Goal: Transaction & Acquisition: Purchase product/service

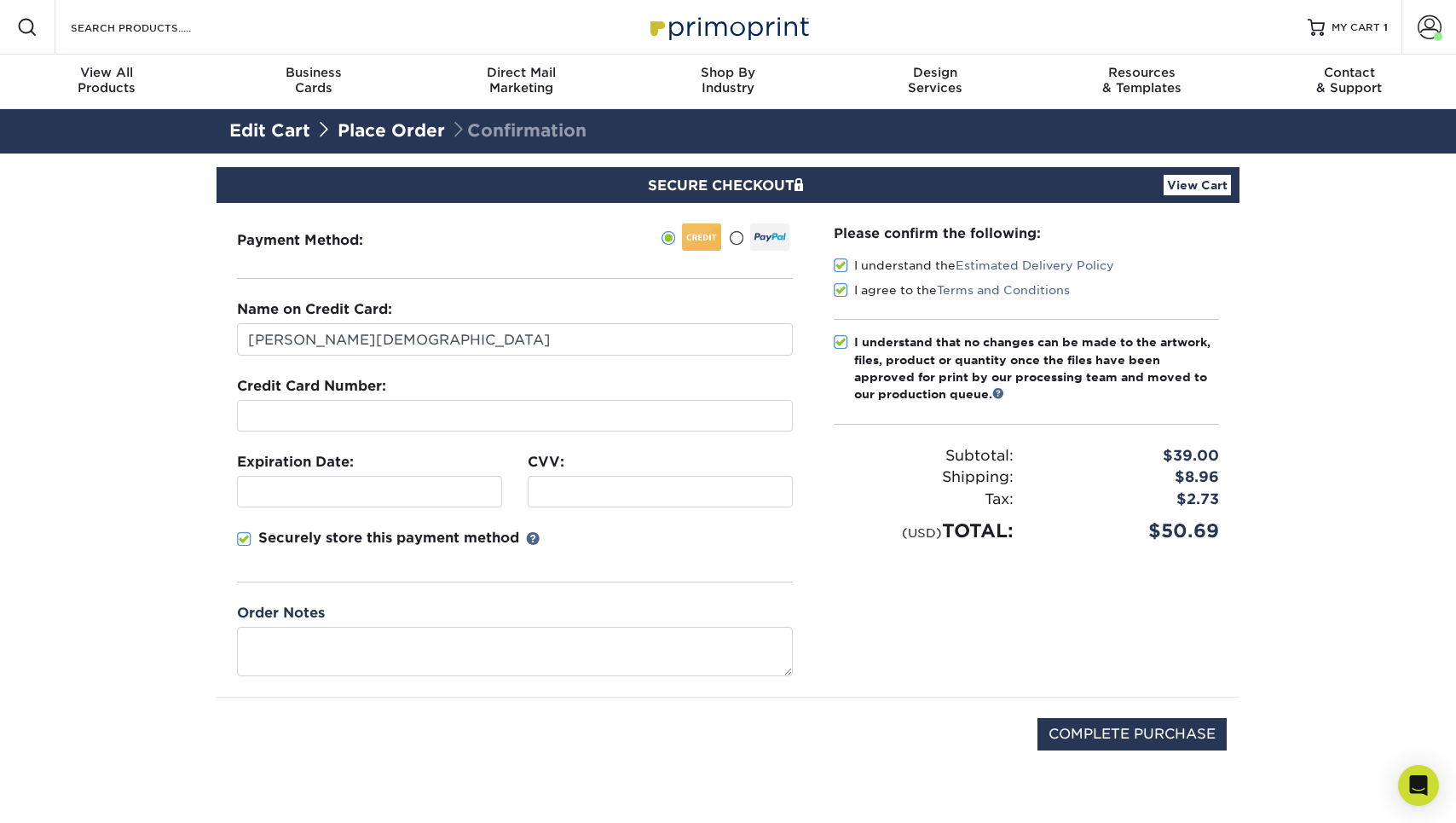
click at [621, 150] on div "Edit Cart Place Order Confirmation" at bounding box center [728, 131] width 1024 height 45
click at [843, 261] on span at bounding box center [841, 266] width 14 height 16
click at [0, 0] on input "I understand the Estimated Delivery Policy" at bounding box center [0, 0] width 0 height 0
click at [843, 289] on span at bounding box center [841, 291] width 14 height 16
click at [0, 0] on input "I agree to the Terms and Conditions" at bounding box center [0, 0] width 0 height 0
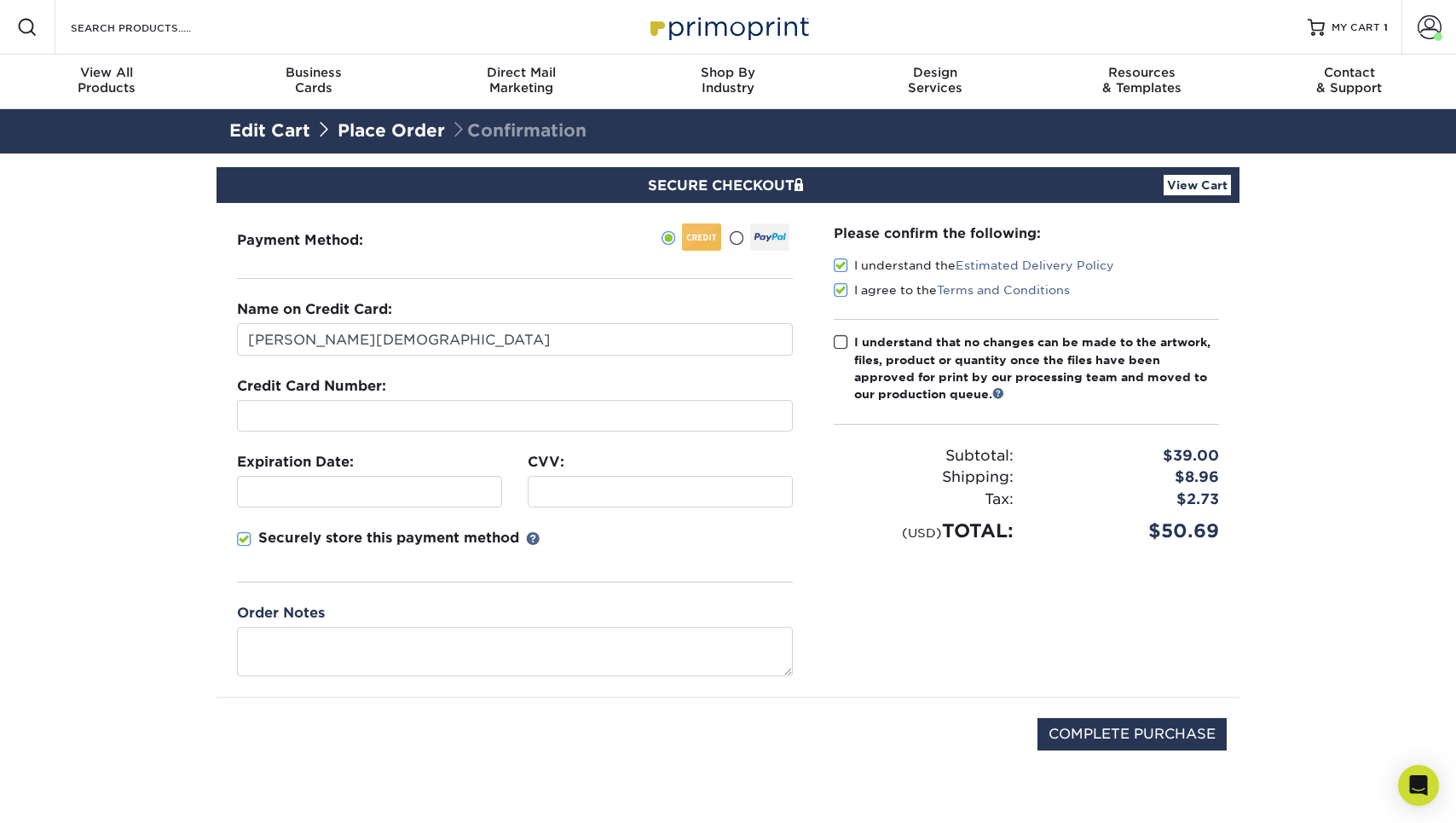
click at [843, 337] on span at bounding box center [841, 342] width 14 height 16
click at [0, 0] on input "I understand that no changes can be made to the artwork, files, product or quan…" at bounding box center [0, 0] width 0 height 0
click at [406, 433] on fieldset "Name on Credit Card: David Christian Credit Card Number: Expiration Date: CVV:" at bounding box center [515, 451] width 556 height 303
click at [325, 540] on p "Securely store this payment method" at bounding box center [389, 538] width 261 height 21
click at [0, 0] on input "Securely store this payment method" at bounding box center [0, 0] width 0 height 0
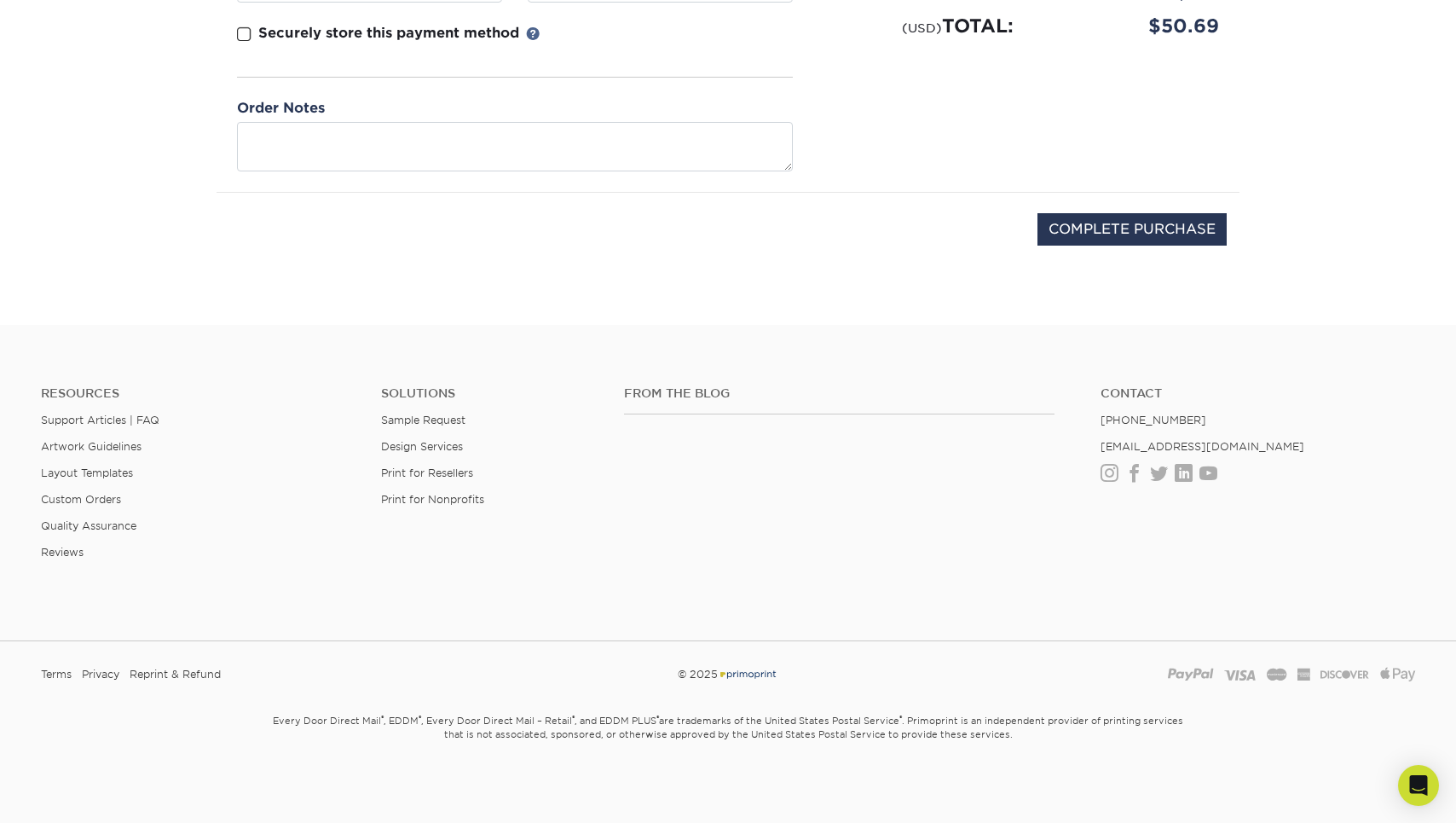
scroll to position [504, 0]
click at [1131, 226] on input "COMPLETE PURCHASE" at bounding box center [1132, 230] width 189 height 32
type input "PROCESSING, PLEASE WAIT..."
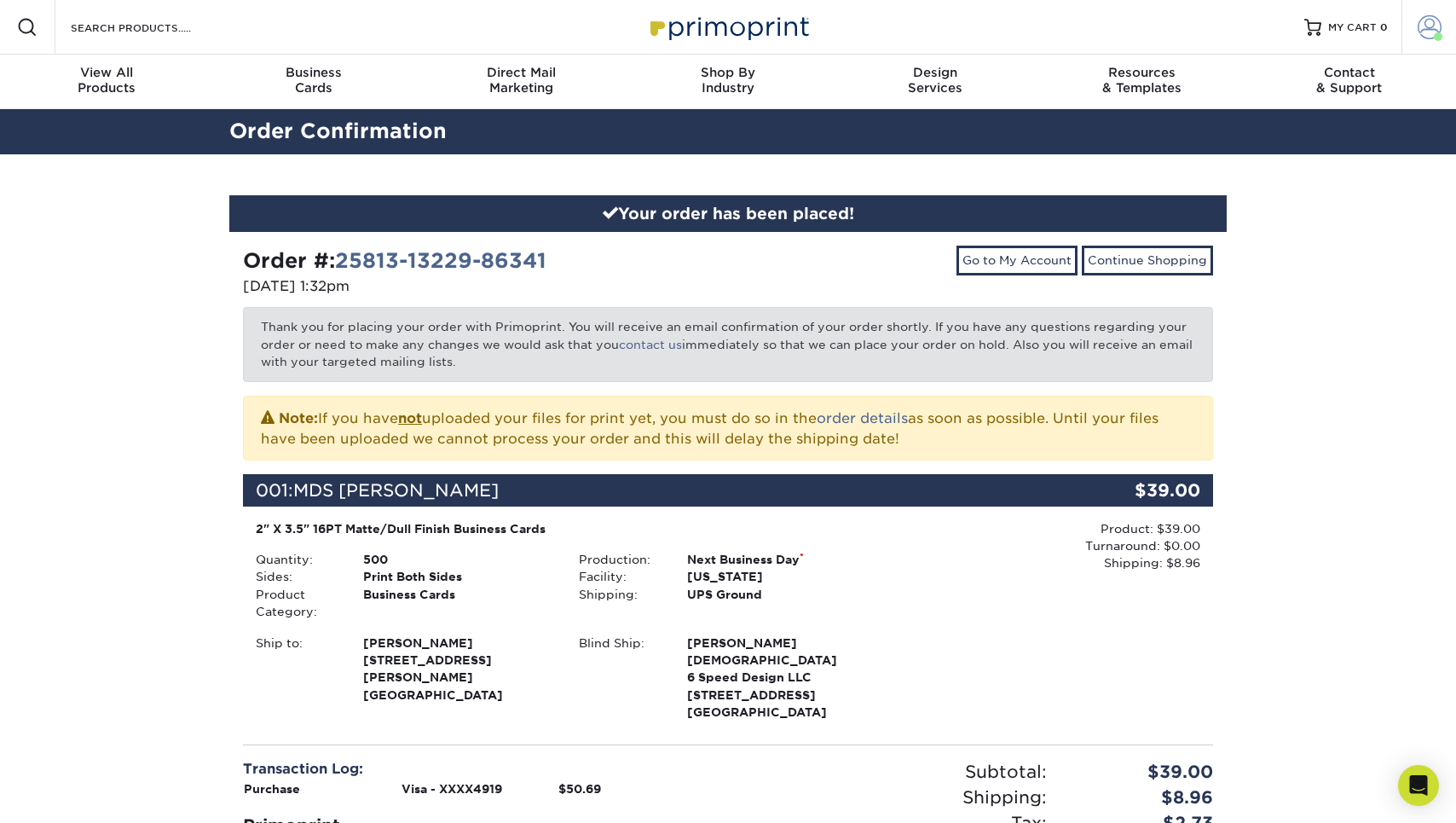
click at [1431, 25] on span at bounding box center [1429, 27] width 24 height 24
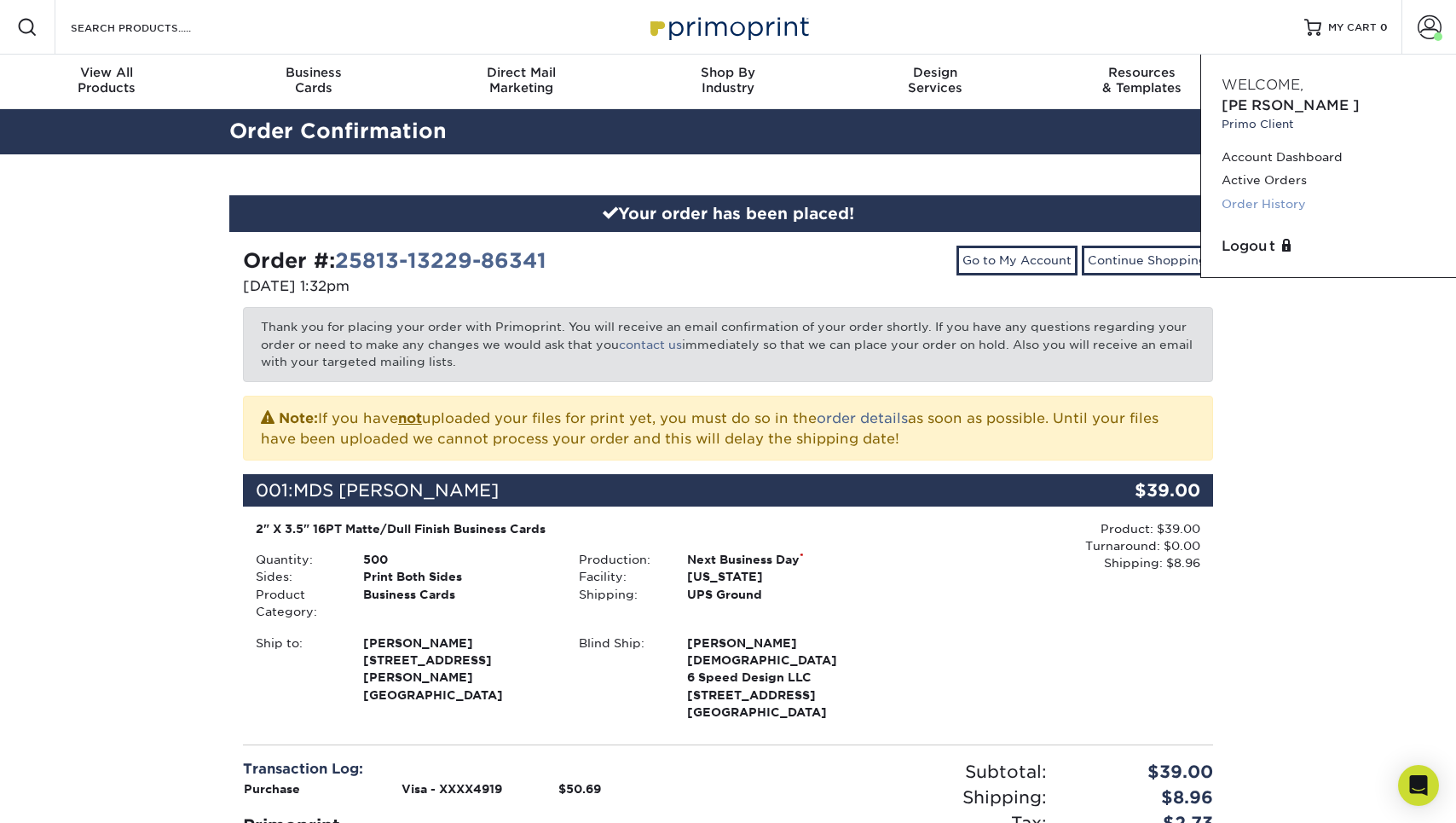
click at [1271, 193] on link "Order History" at bounding box center [1328, 204] width 214 height 23
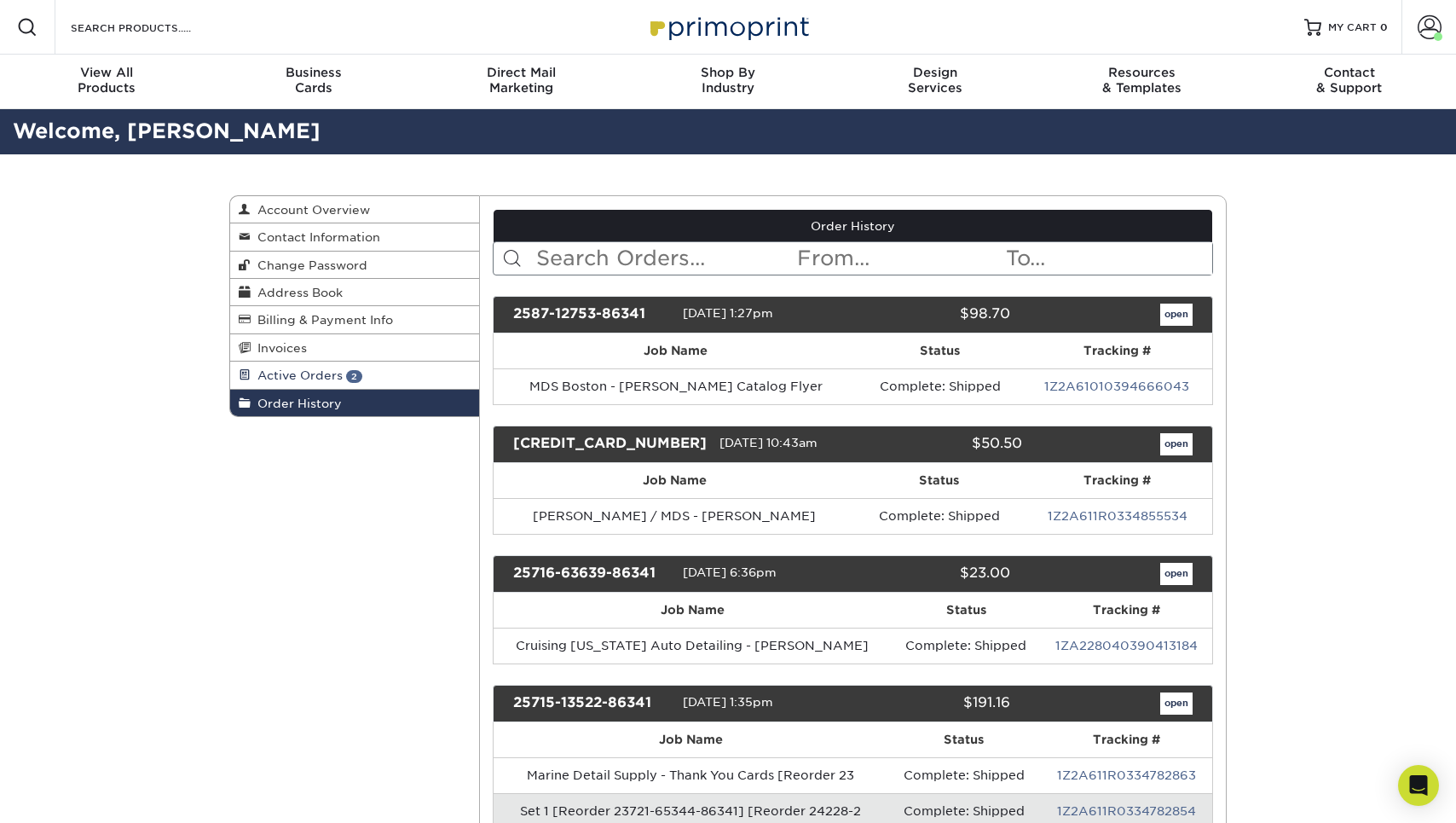
click at [350, 371] on span "2" at bounding box center [354, 376] width 16 height 12
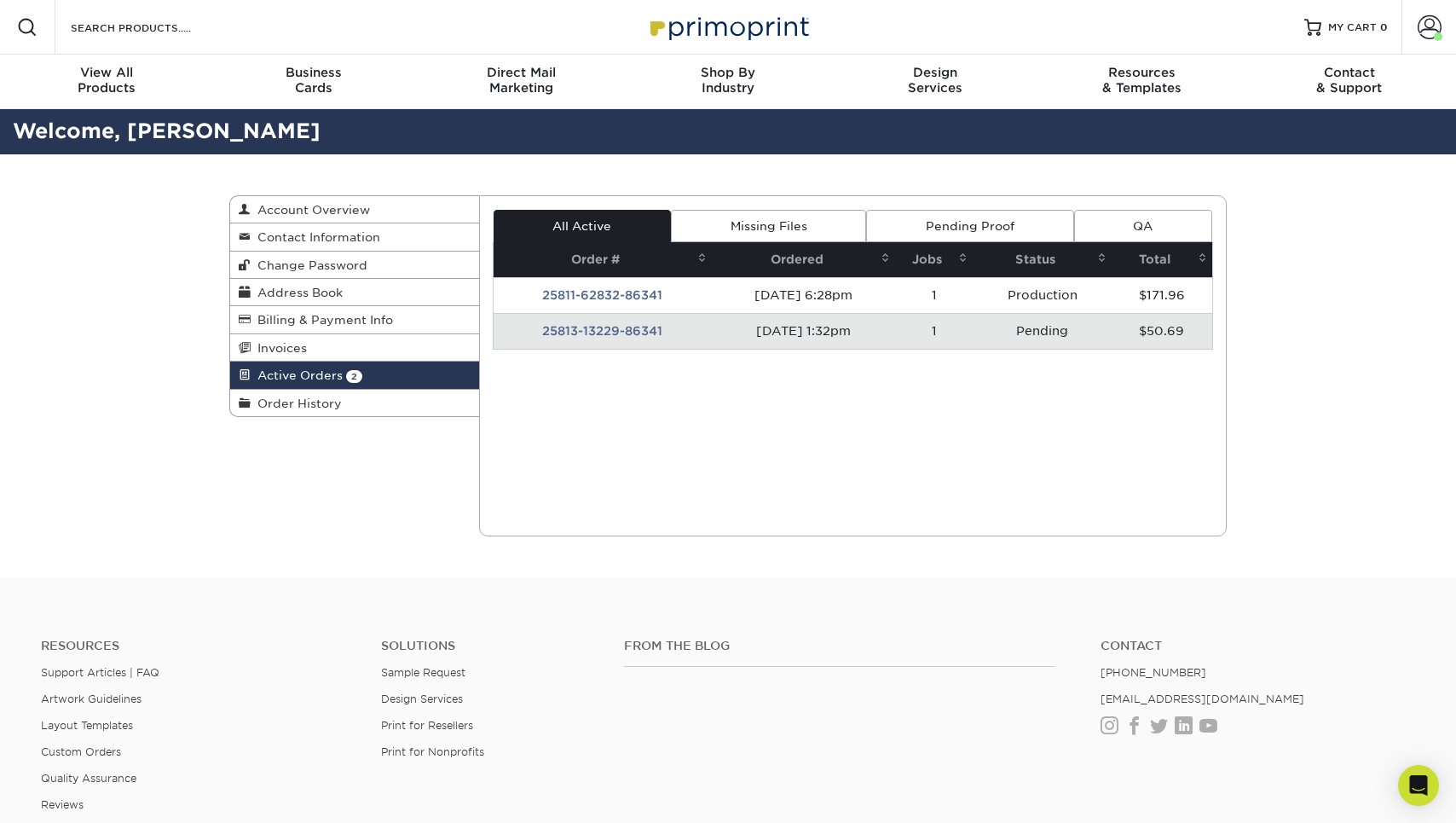
click at [634, 327] on td "25813-13229-86341" at bounding box center [604, 331] width 219 height 36
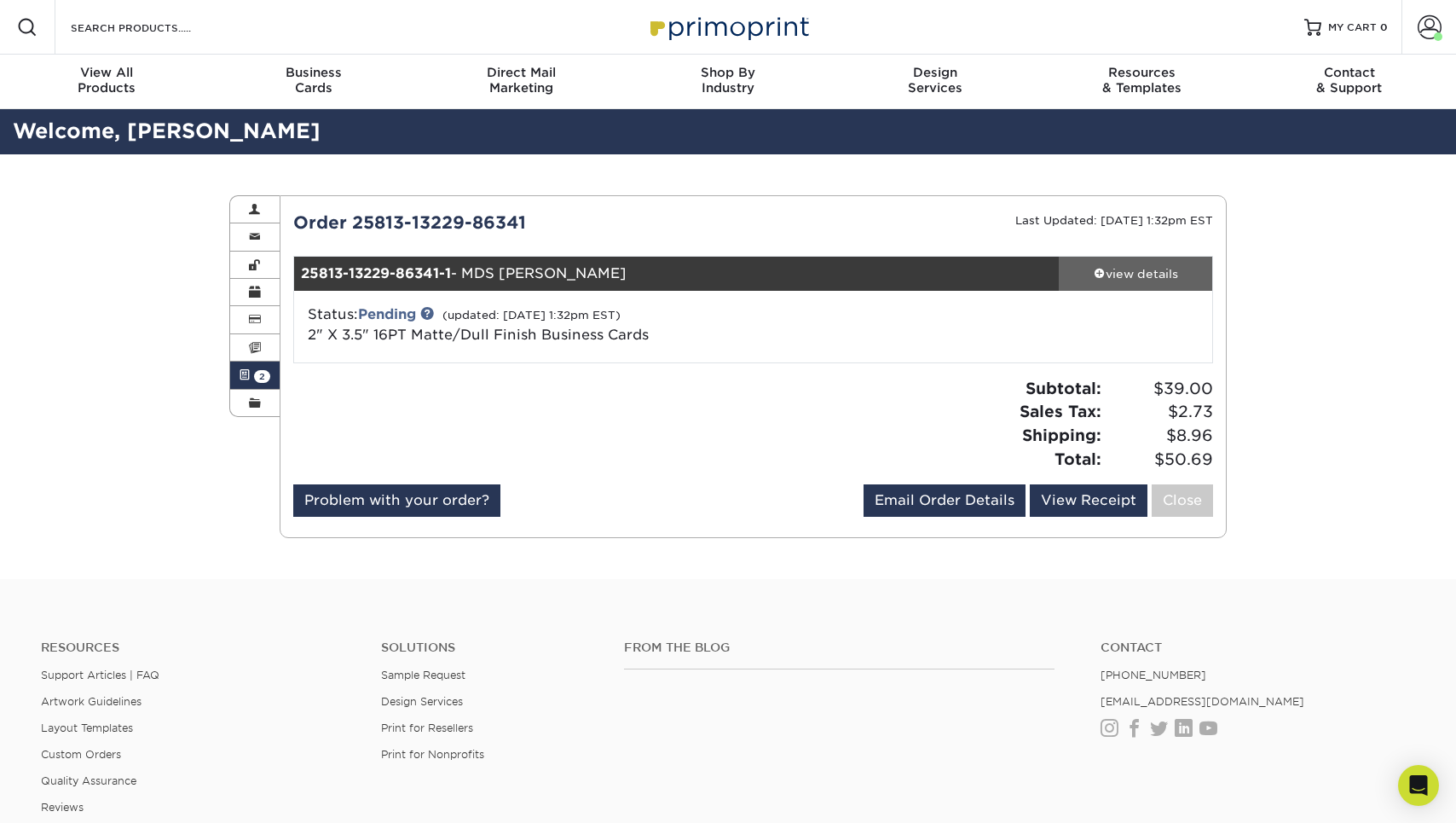
click at [1142, 280] on div "view details" at bounding box center [1136, 273] width 153 height 17
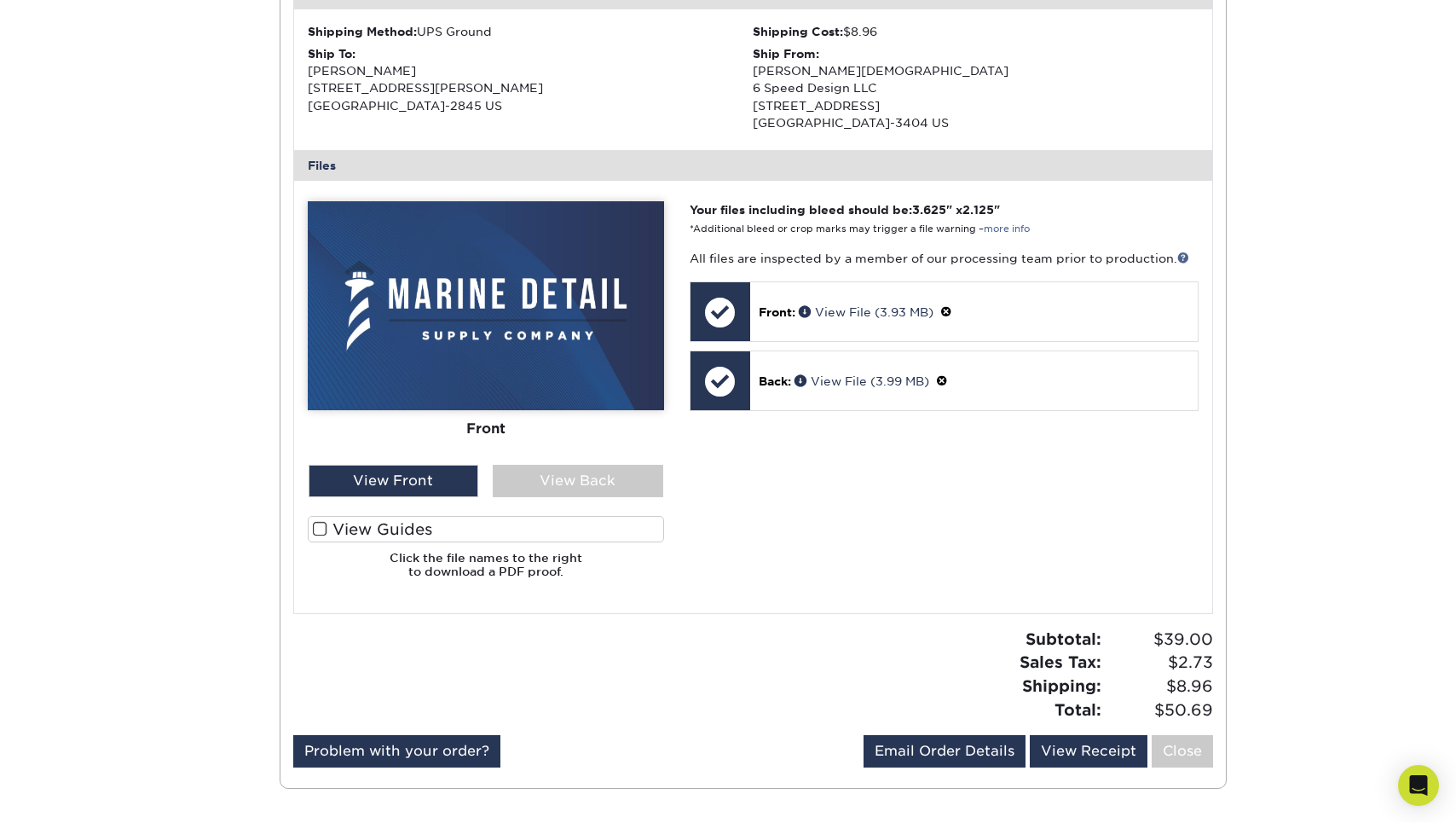
scroll to position [570, 0]
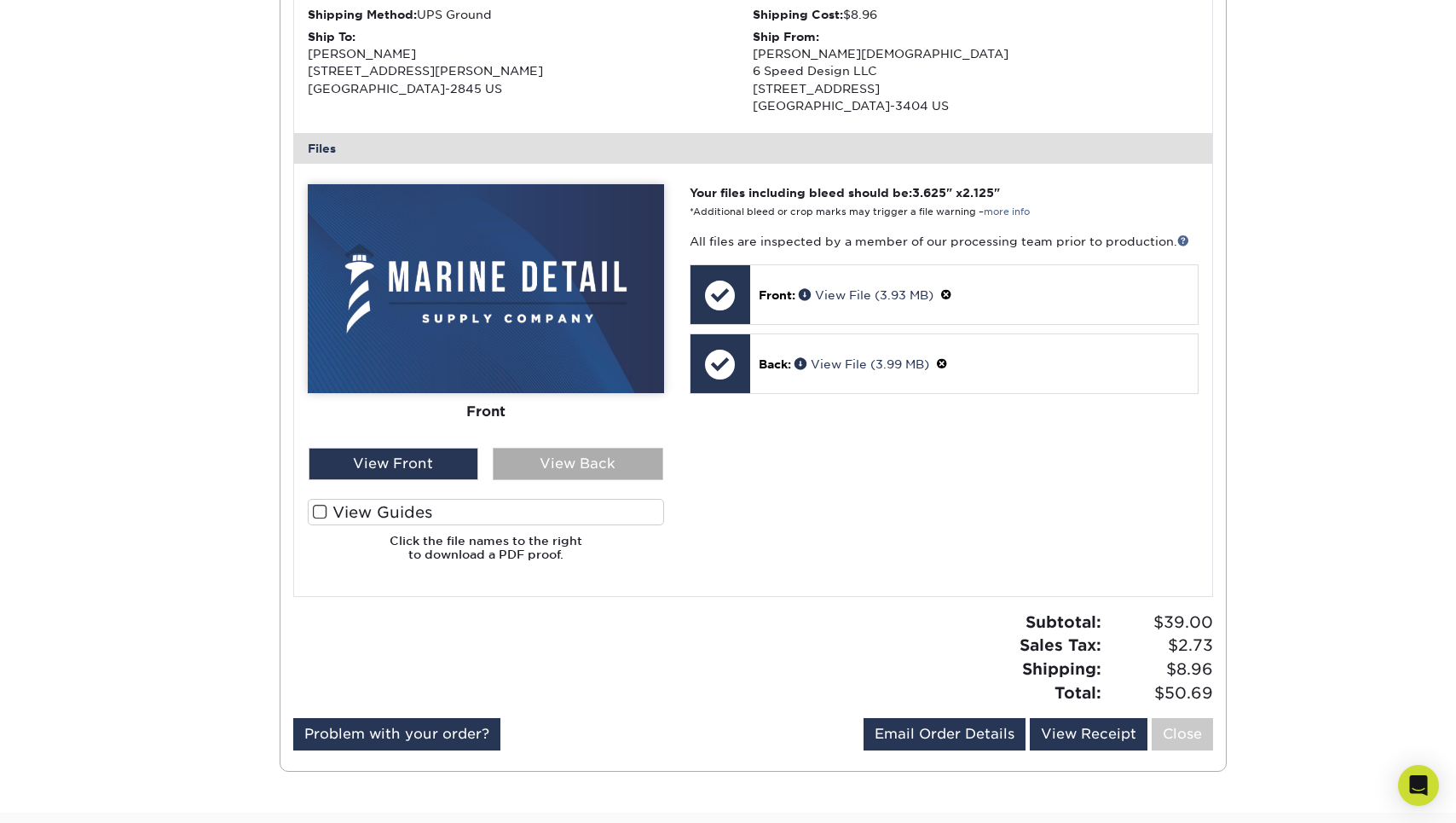
click at [614, 466] on div "View Back" at bounding box center [578, 464] width 170 height 32
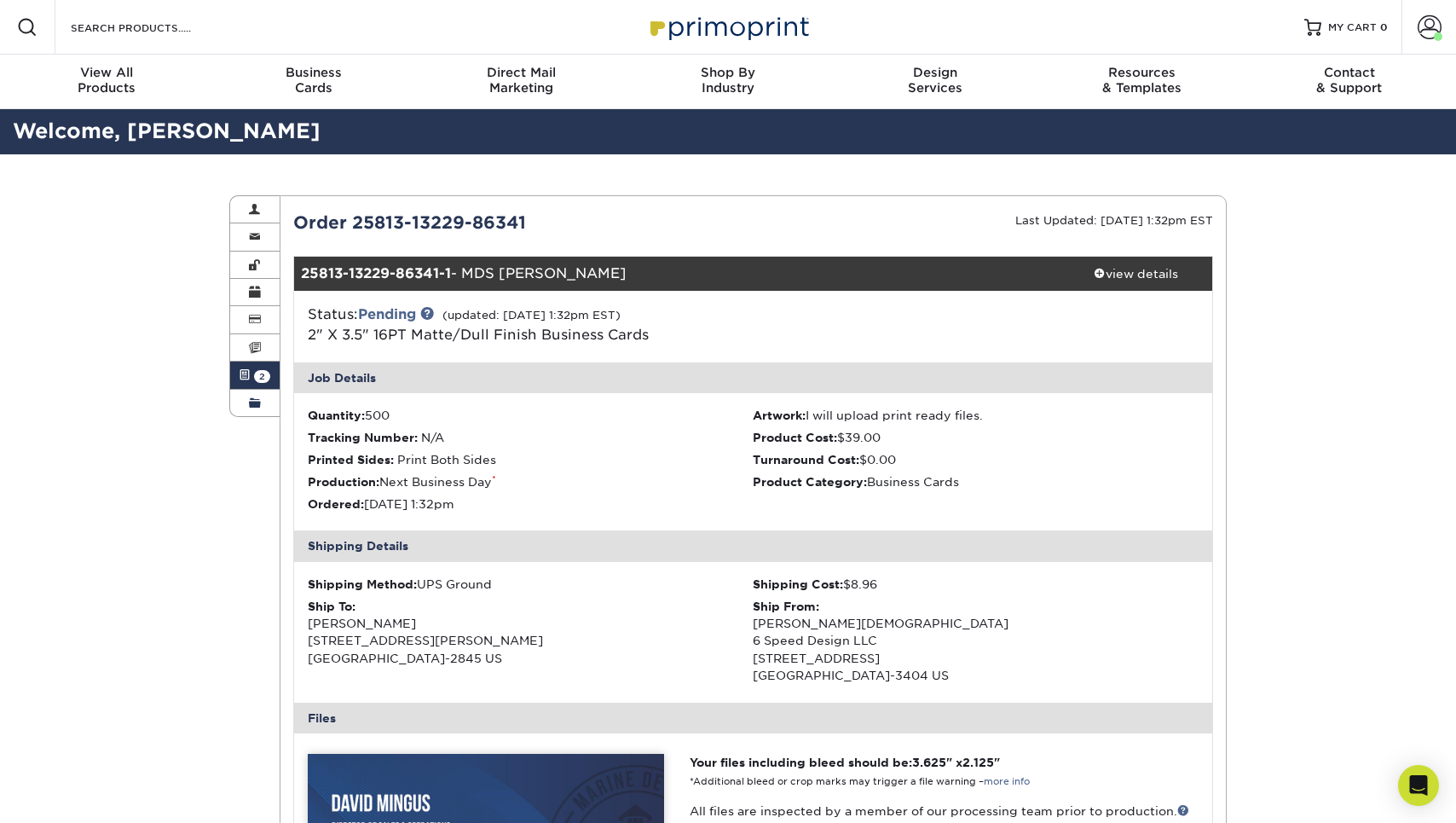
scroll to position [0, 0]
click at [256, 366] on link "Active Orders 2" at bounding box center [254, 374] width 49 height 28
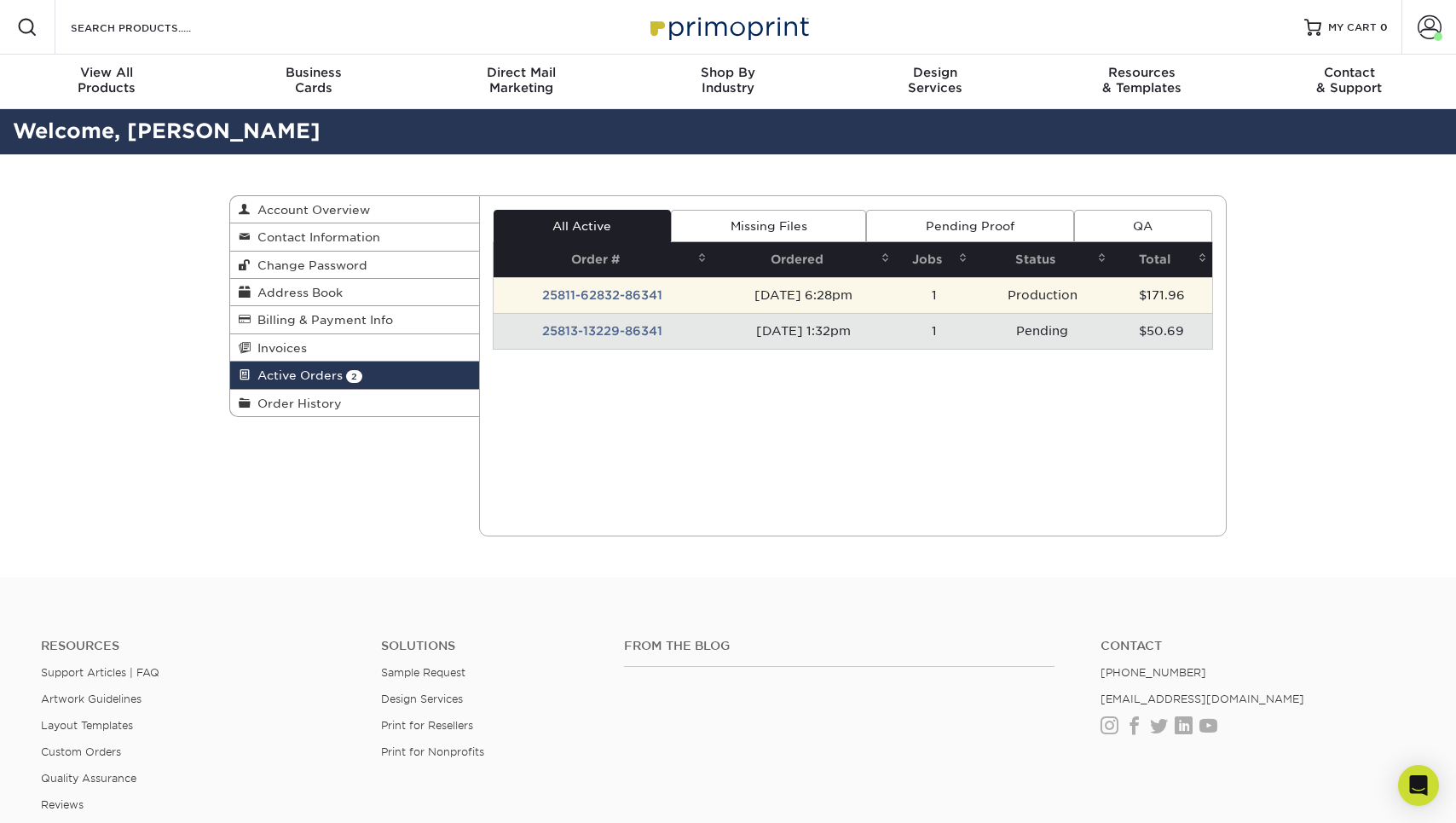
click at [592, 294] on td "25811-62832-86341" at bounding box center [604, 295] width 219 height 36
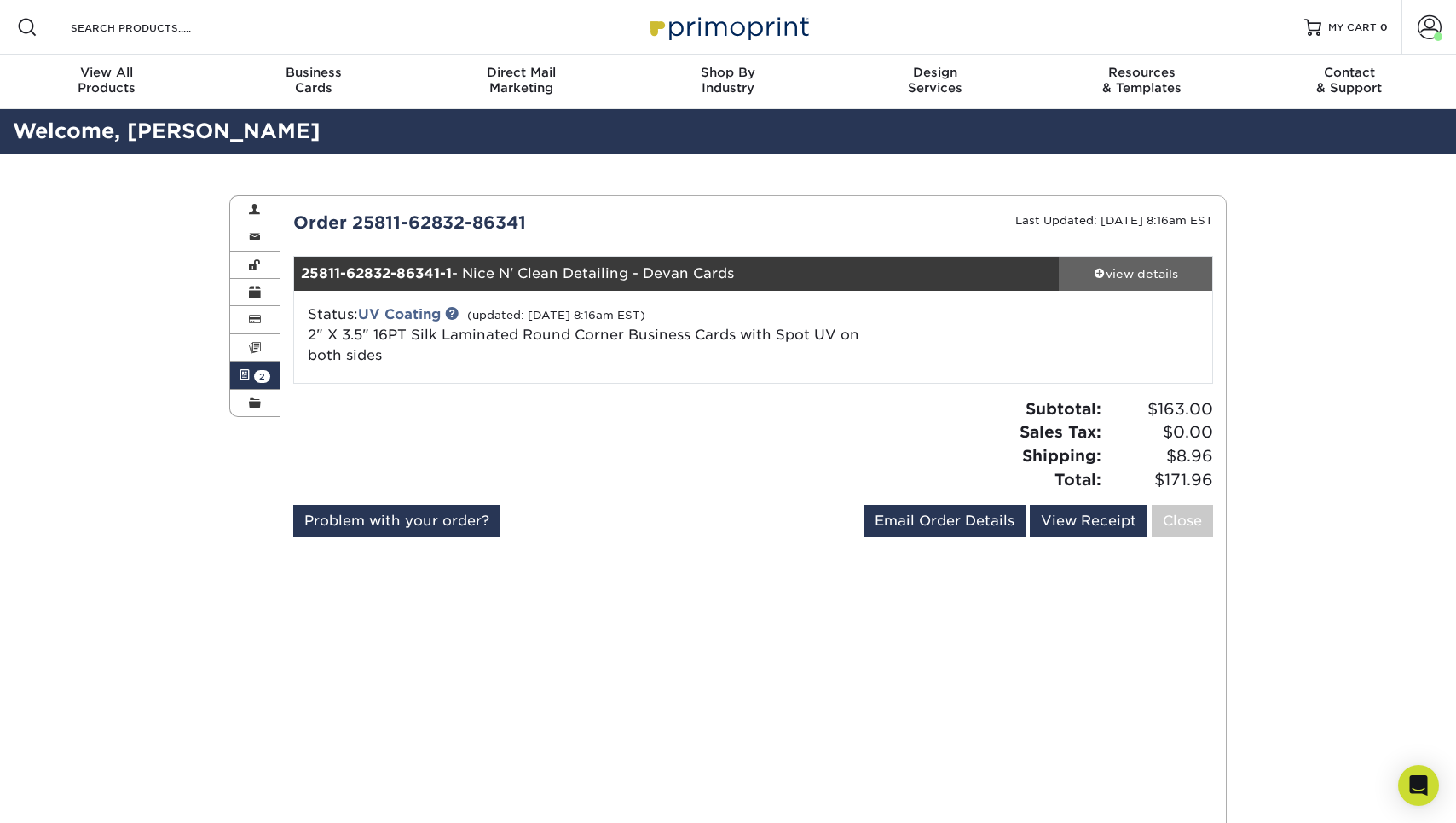
click at [1149, 273] on div "view details" at bounding box center [1136, 273] width 153 height 17
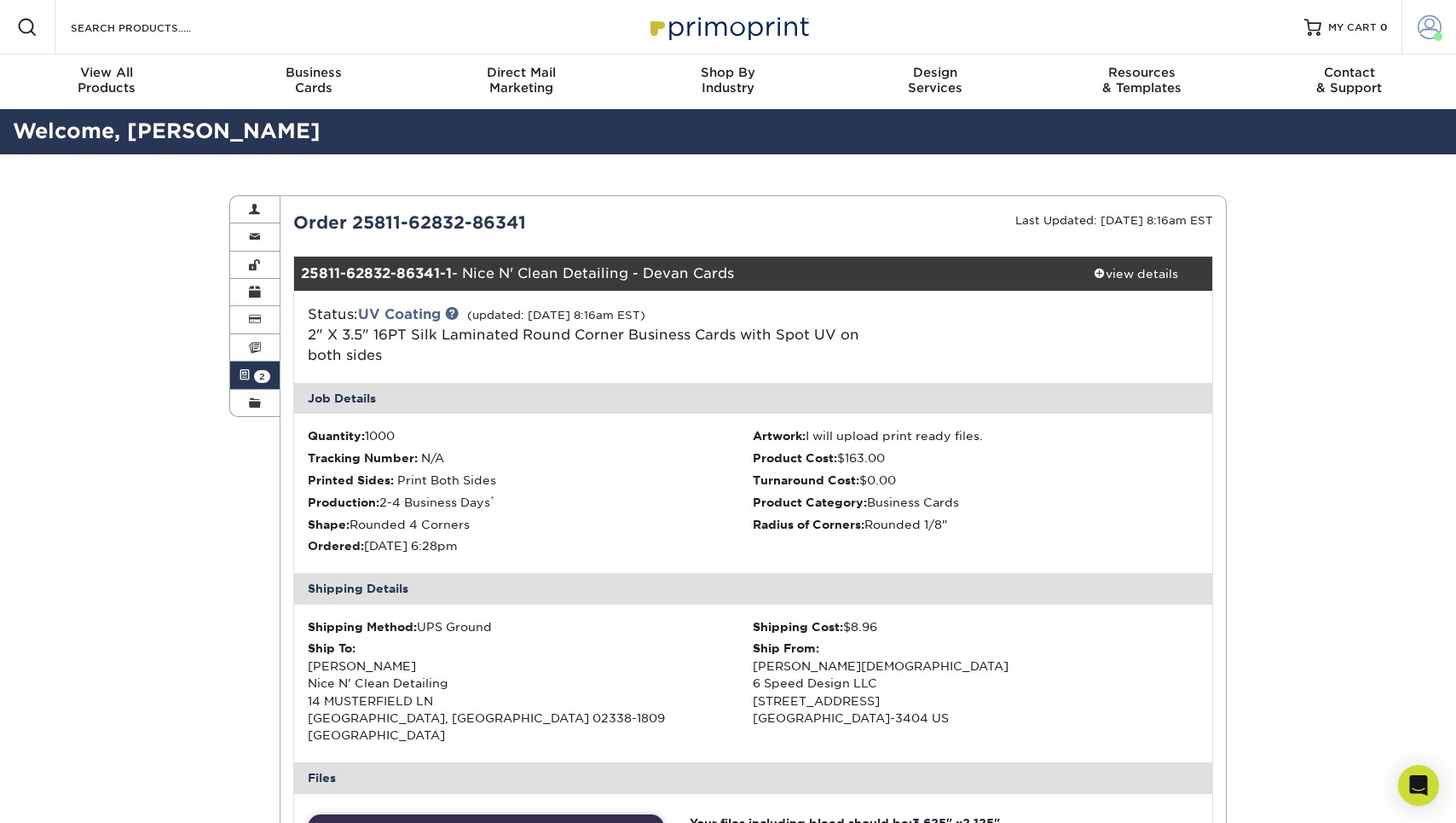
click at [1423, 42] on link "Account" at bounding box center [1428, 27] width 54 height 54
click at [1442, 22] on link "Account" at bounding box center [1428, 27] width 54 height 54
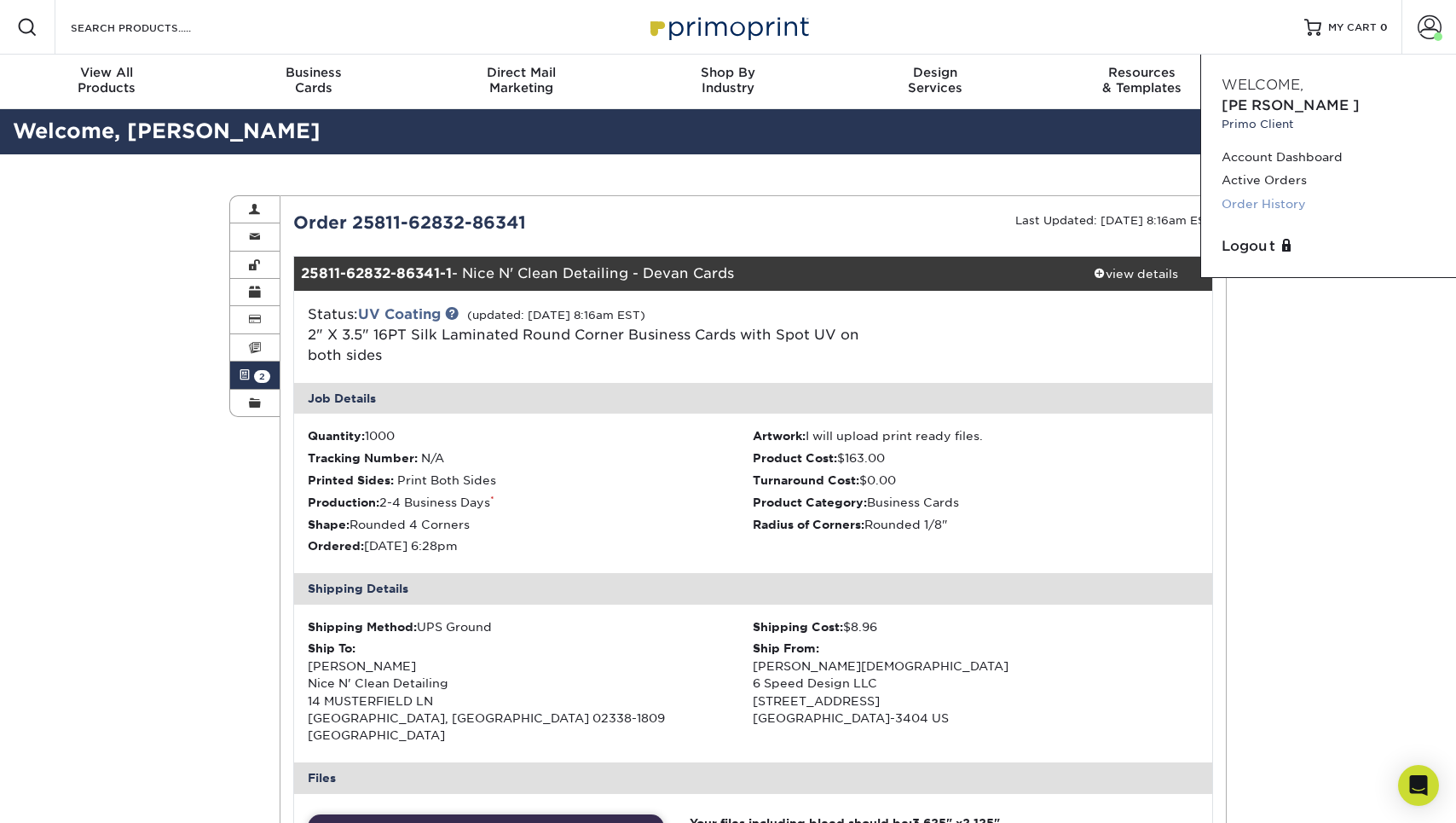
click at [1255, 193] on link "Order History" at bounding box center [1328, 204] width 214 height 23
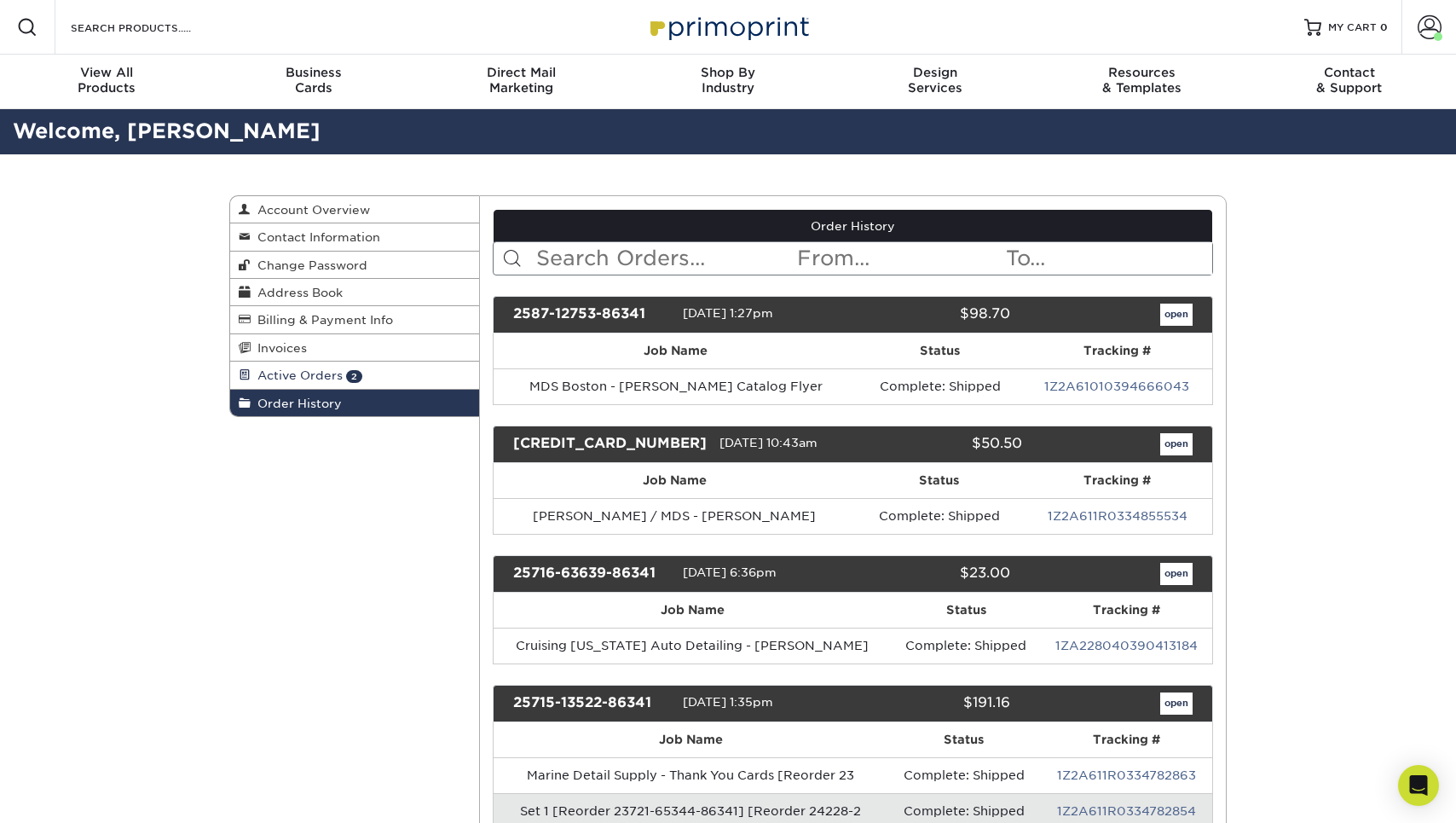
click at [420, 372] on link "Active Orders 2" at bounding box center [354, 374] width 249 height 28
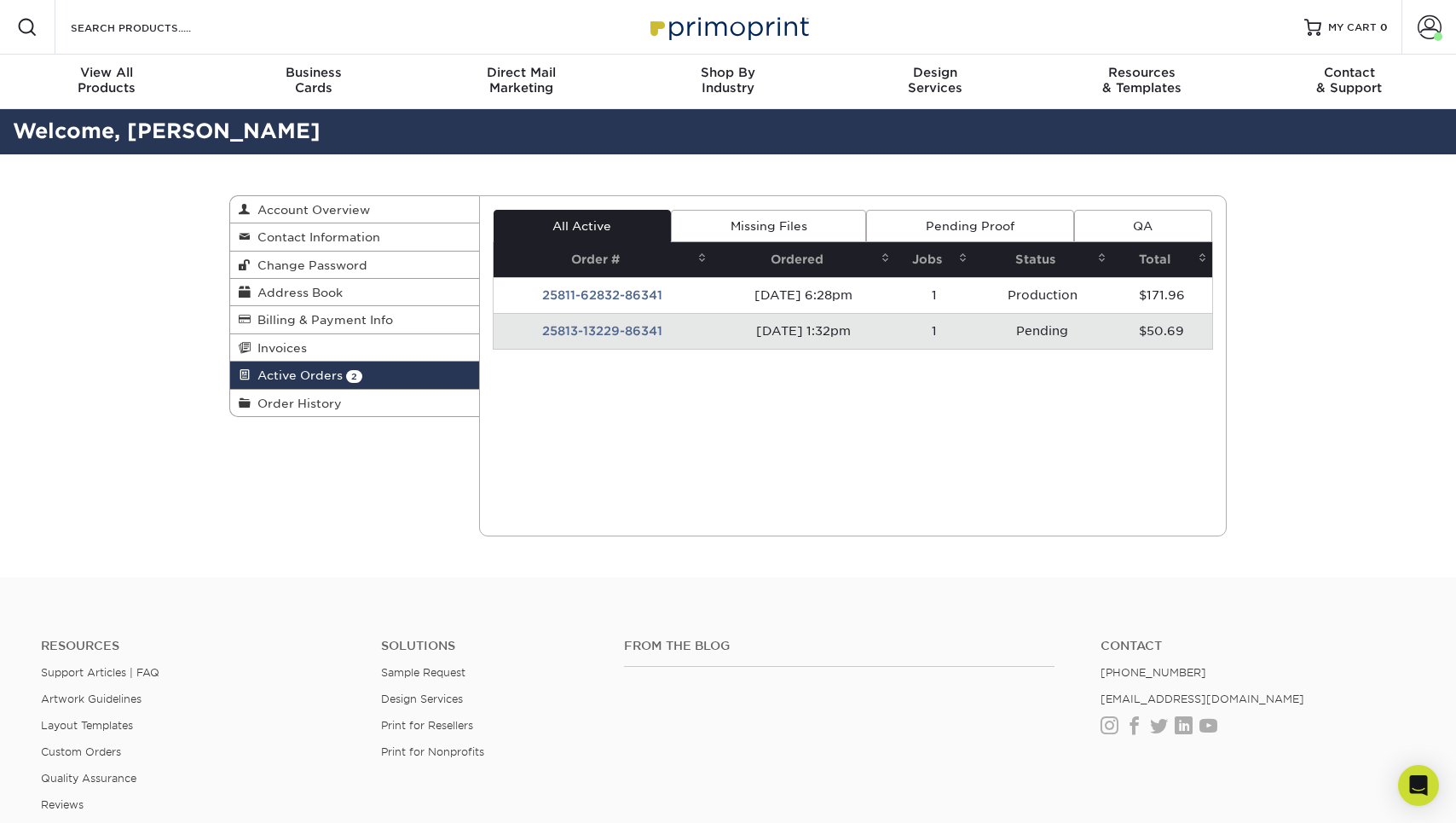
click at [568, 333] on td "25813-13229-86341" at bounding box center [604, 331] width 219 height 36
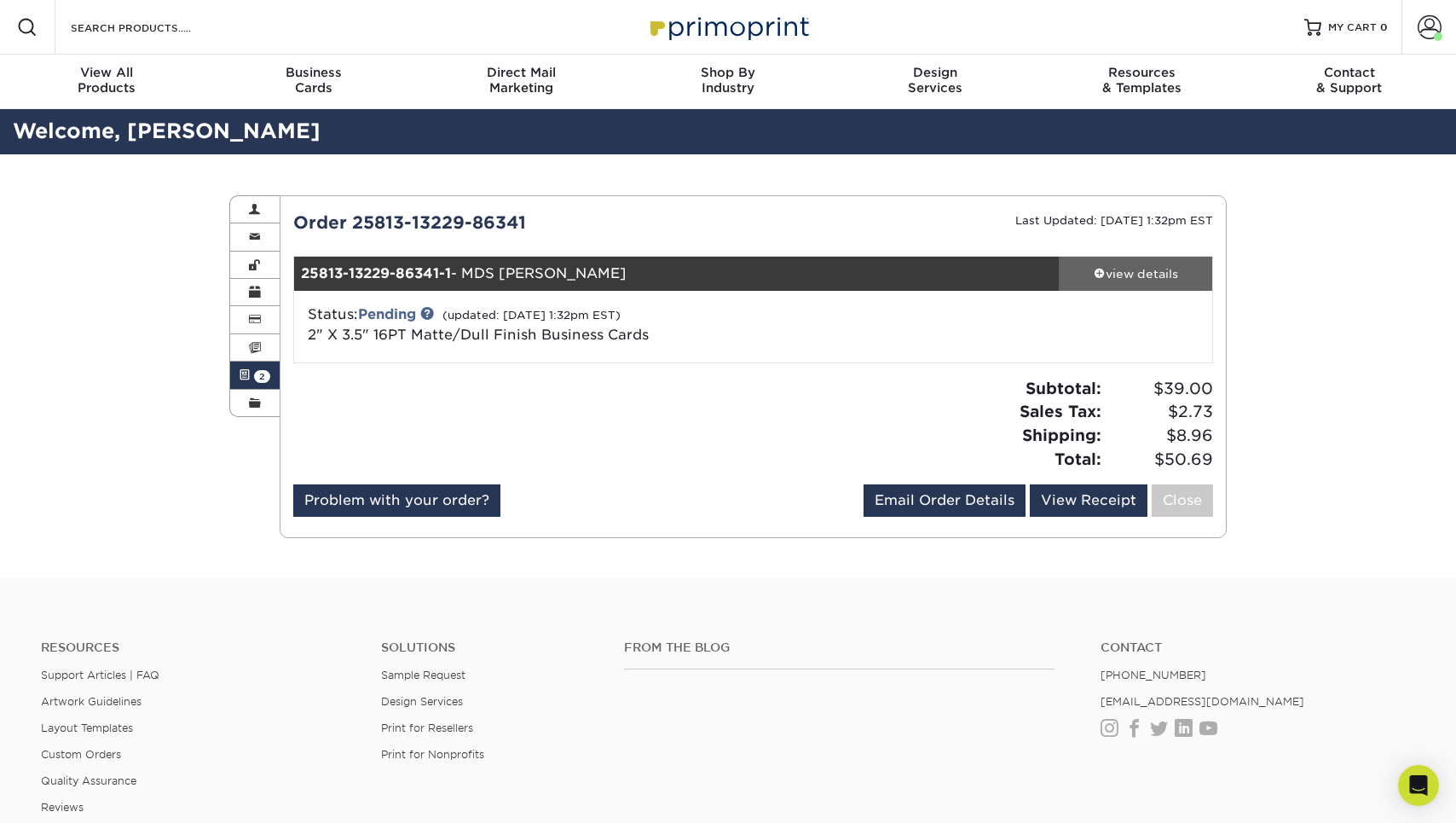
click at [1089, 273] on div "view details" at bounding box center [1136, 273] width 153 height 17
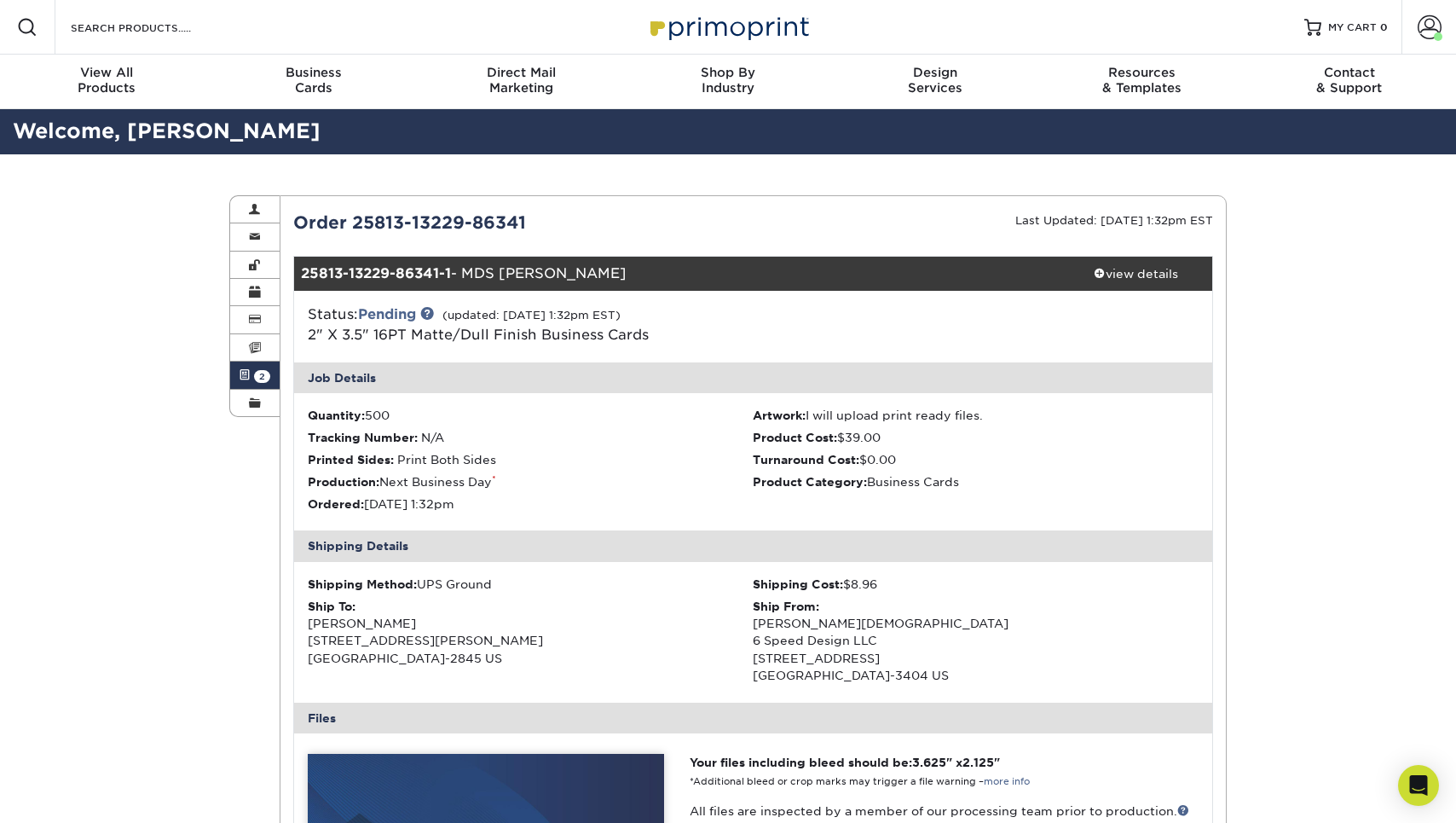
scroll to position [133, 0]
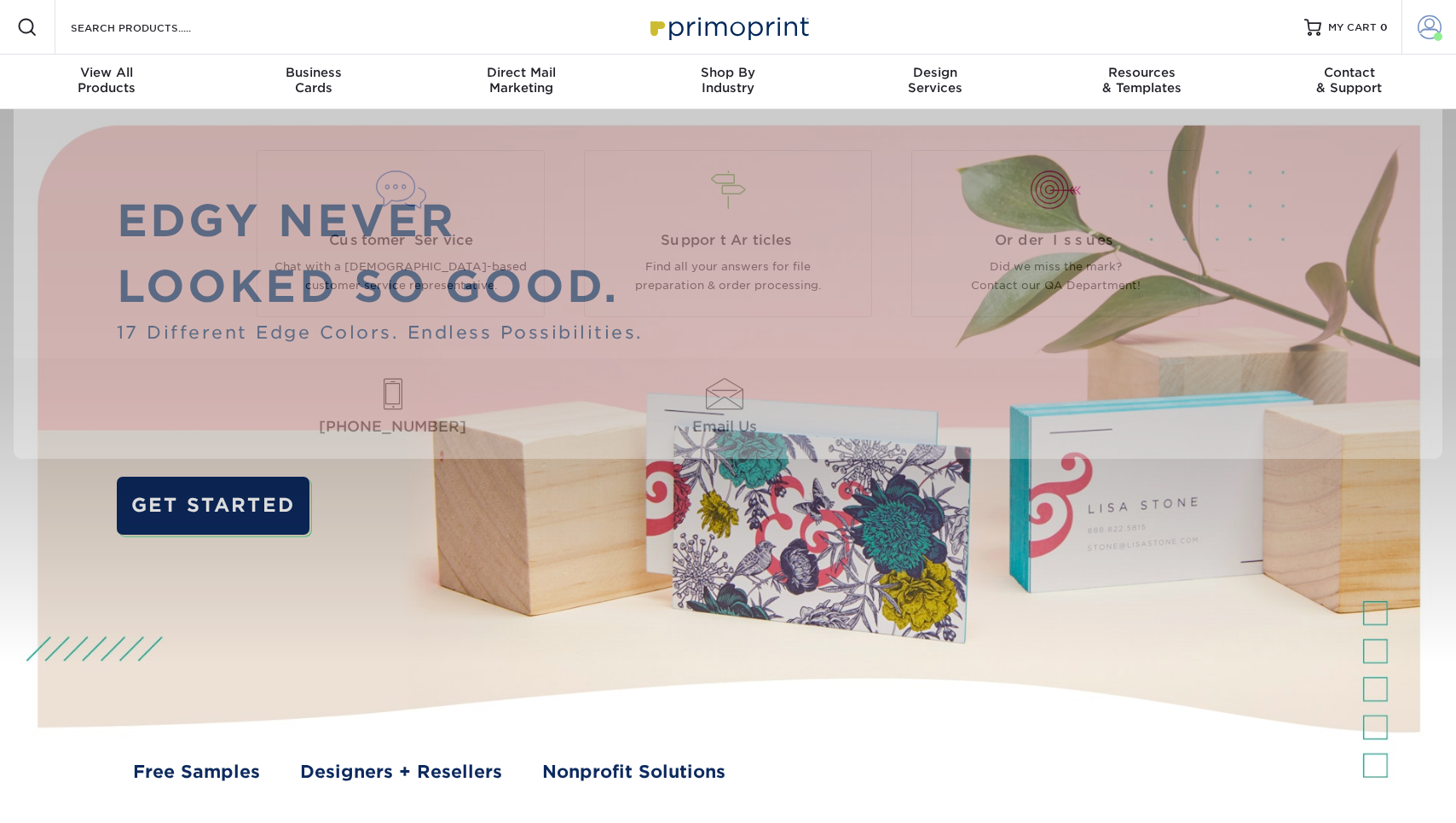
click at [1421, 29] on span at bounding box center [1429, 27] width 24 height 24
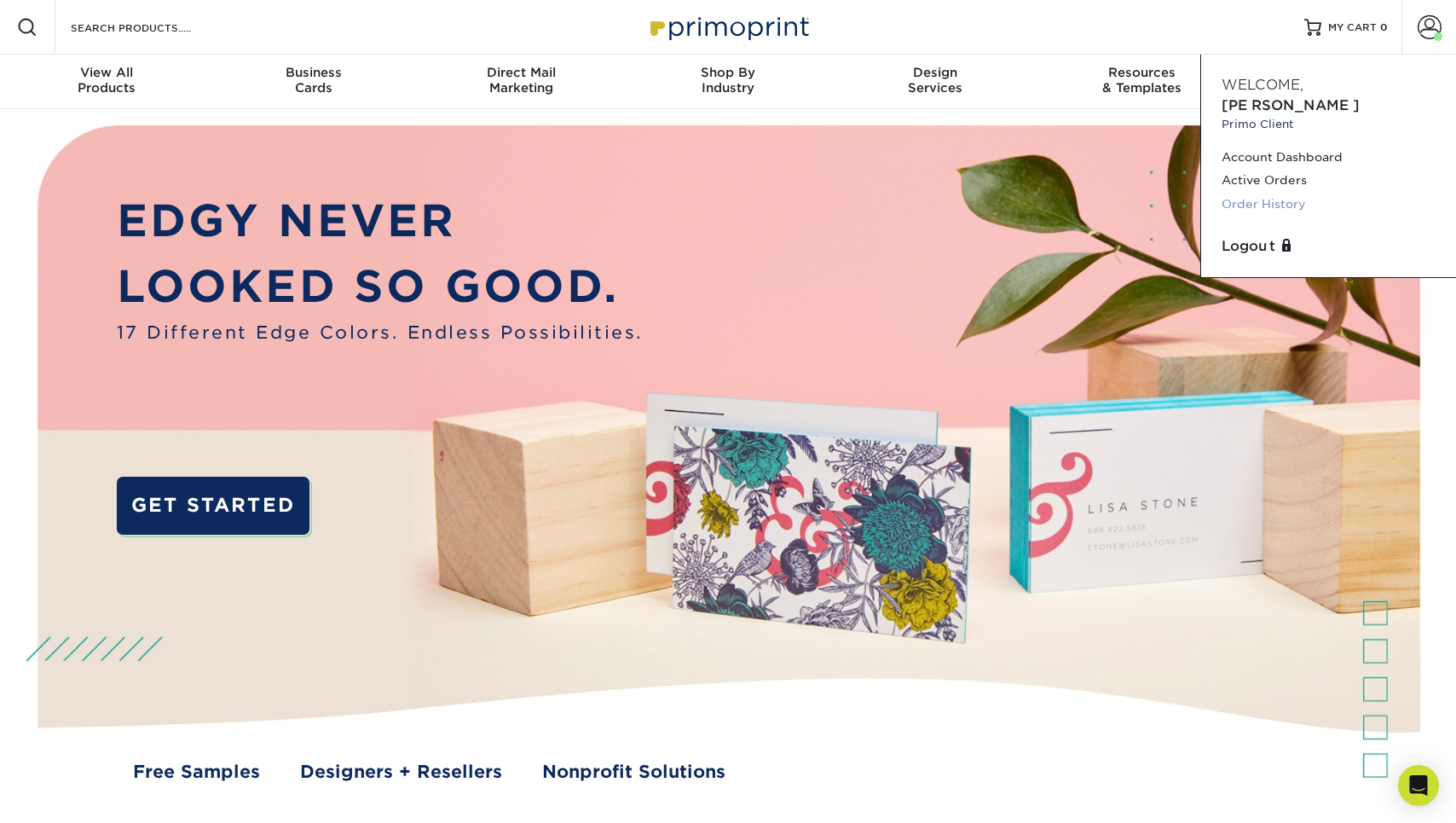
click at [1243, 193] on link "Order History" at bounding box center [1328, 204] width 214 height 23
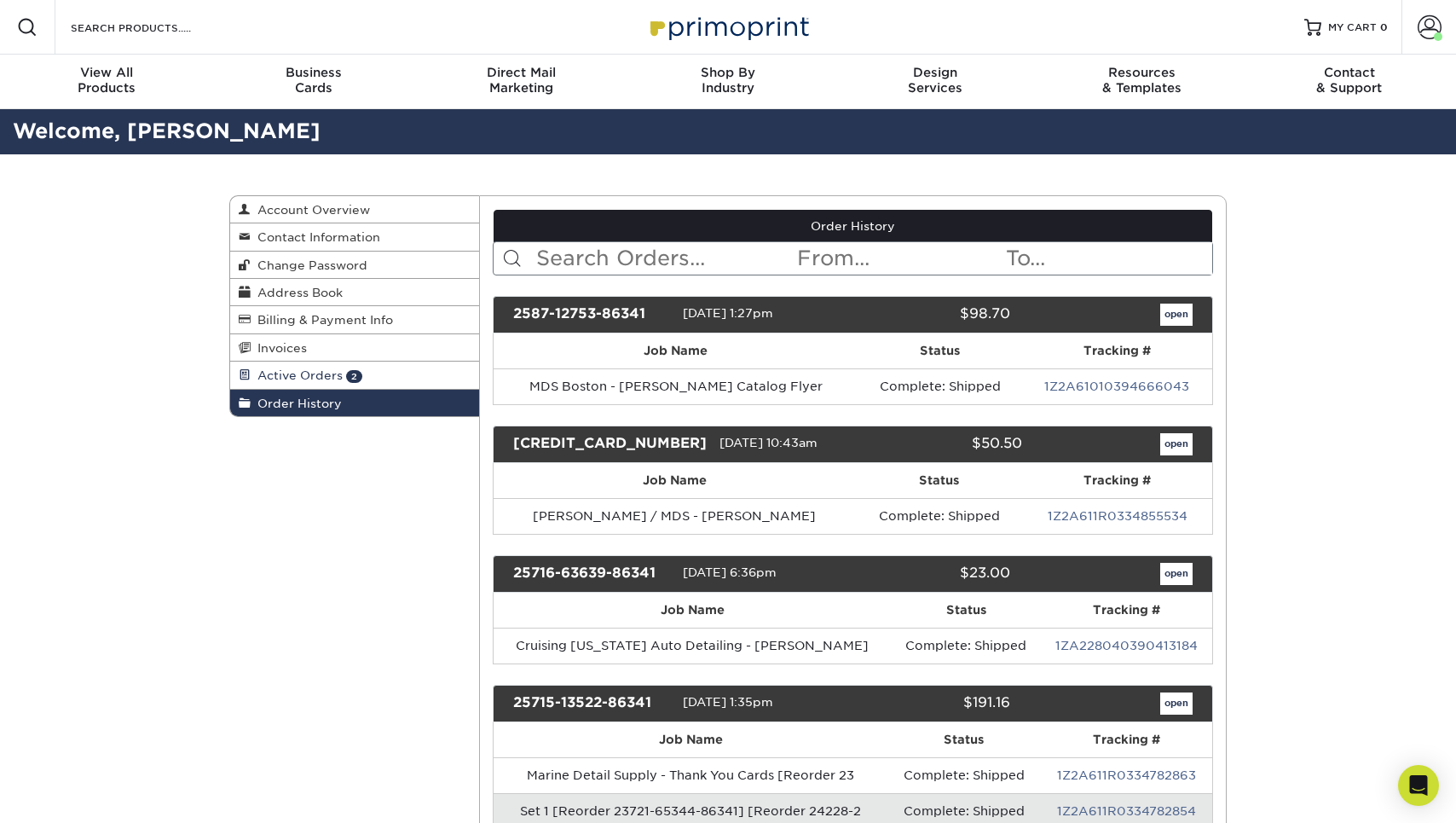
click at [373, 362] on link "Active Orders 2" at bounding box center [354, 374] width 249 height 28
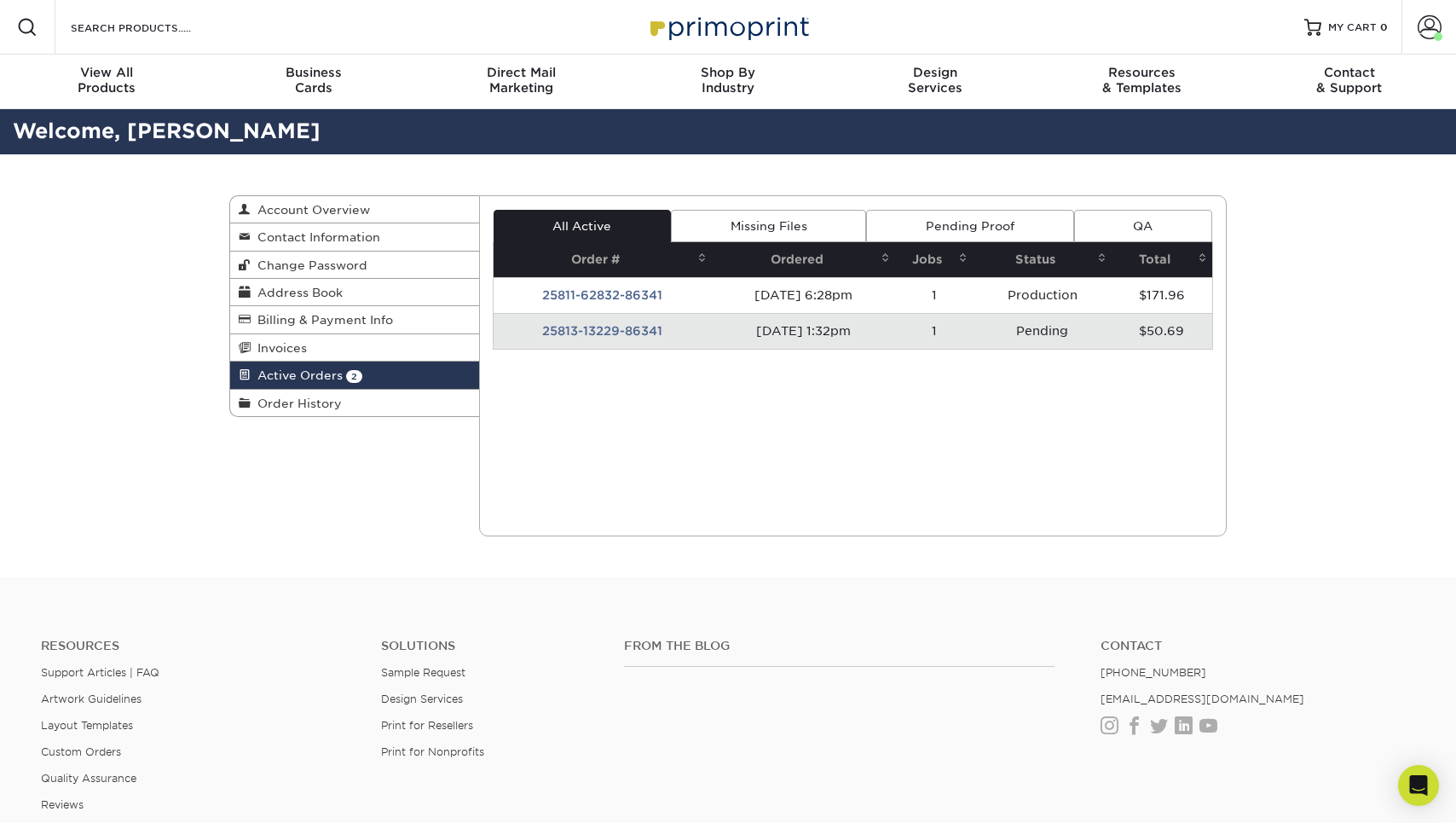
click at [636, 325] on td "25813-13229-86341" at bounding box center [604, 331] width 219 height 36
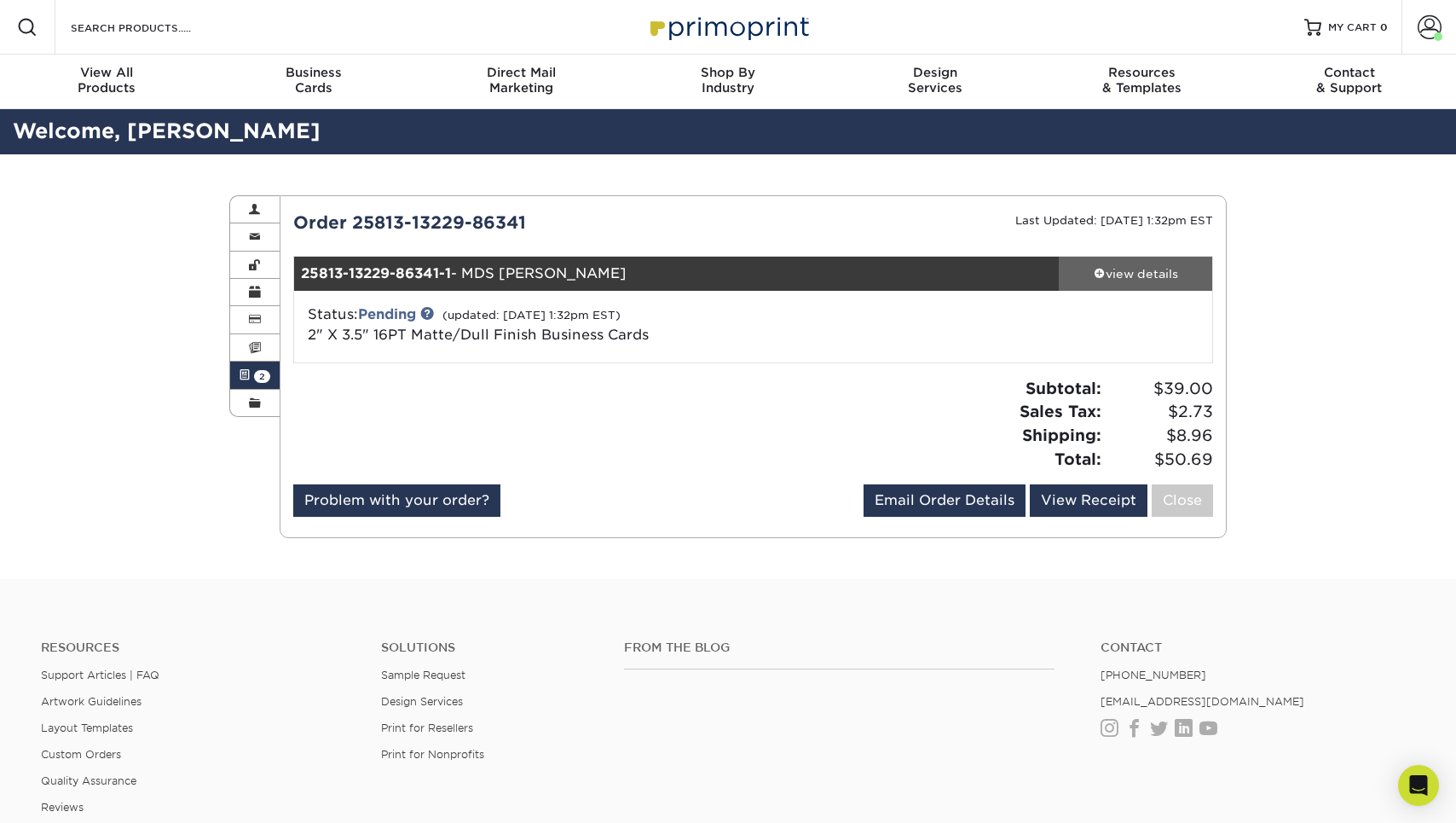
click at [1178, 283] on link "view details" at bounding box center [1136, 274] width 153 height 34
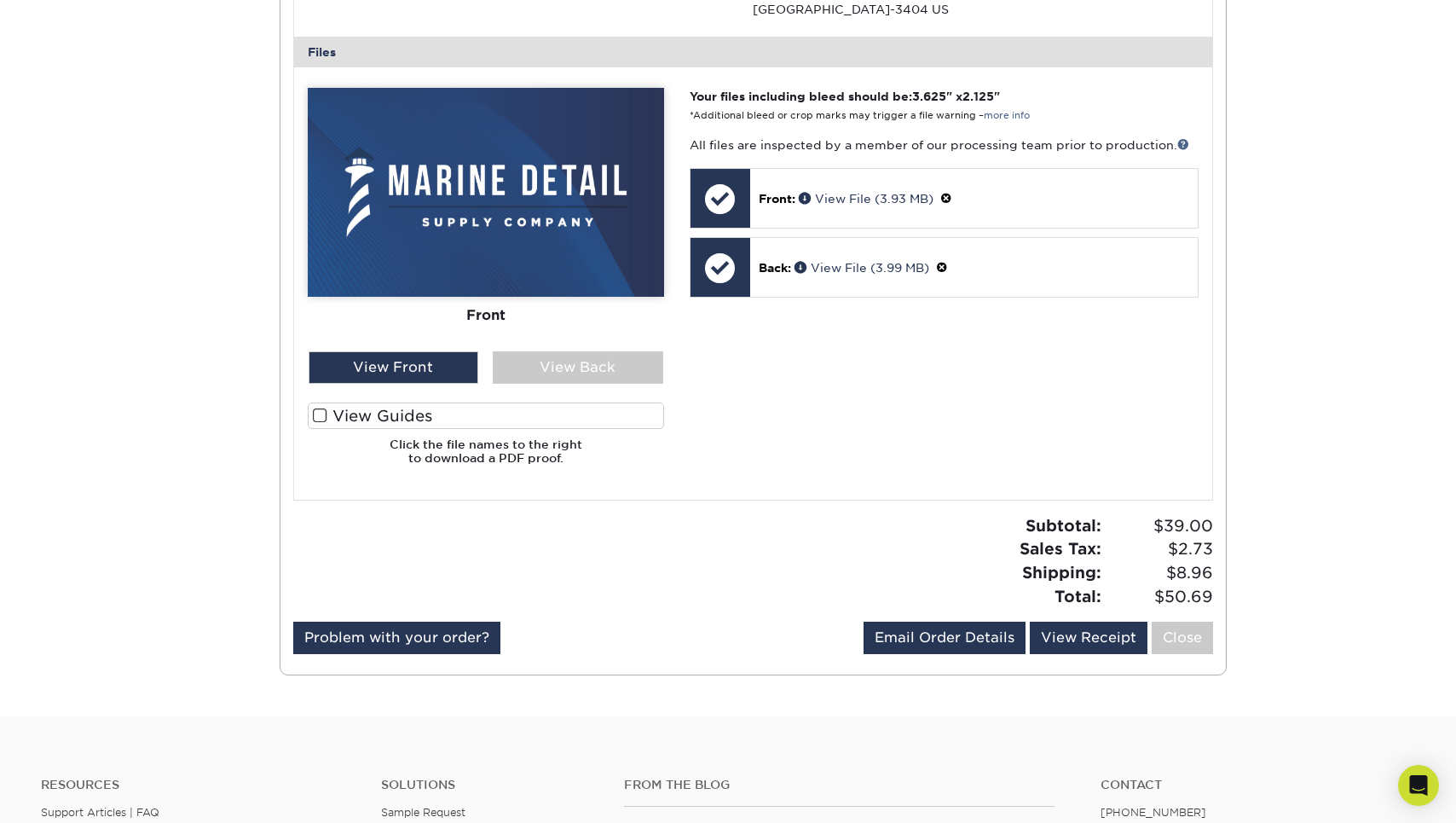
scroll to position [909, 0]
